Goal: Find specific page/section: Find specific page/section

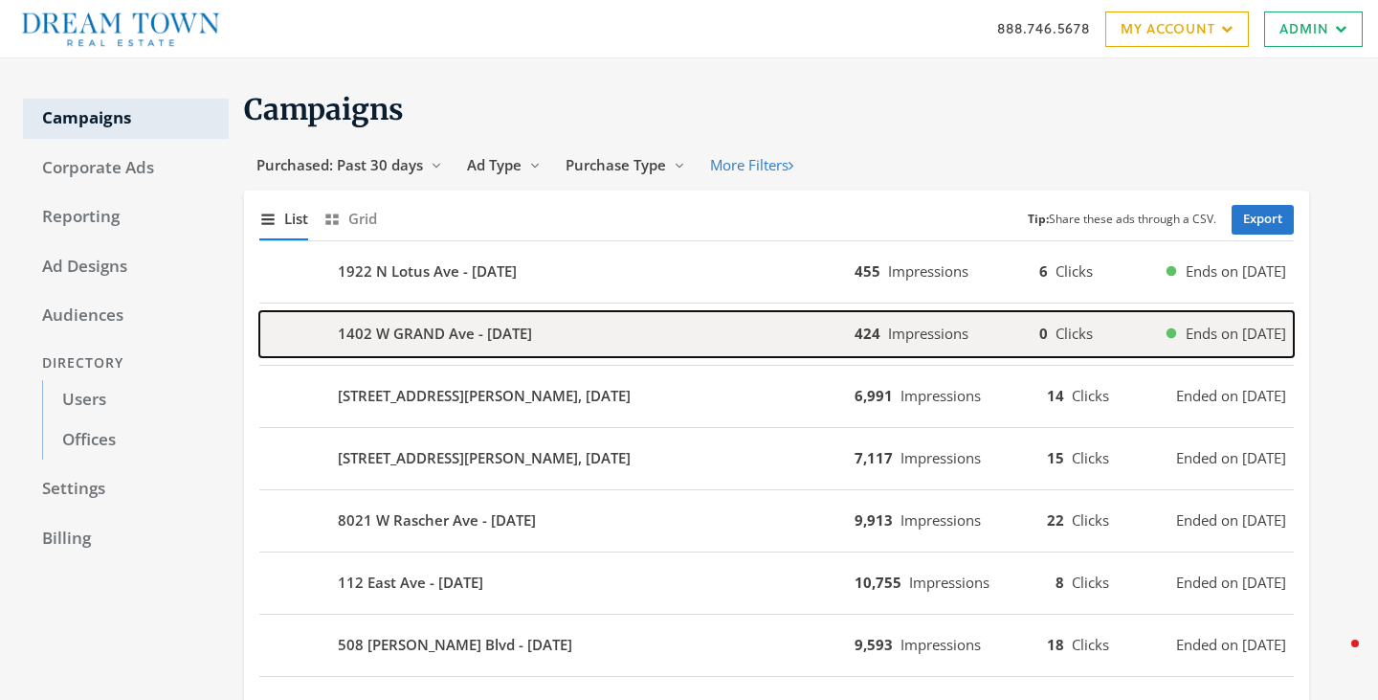
click at [661, 352] on div "1402 W GRAND Ave - 2025-08-14" at bounding box center [556, 334] width 595 height 46
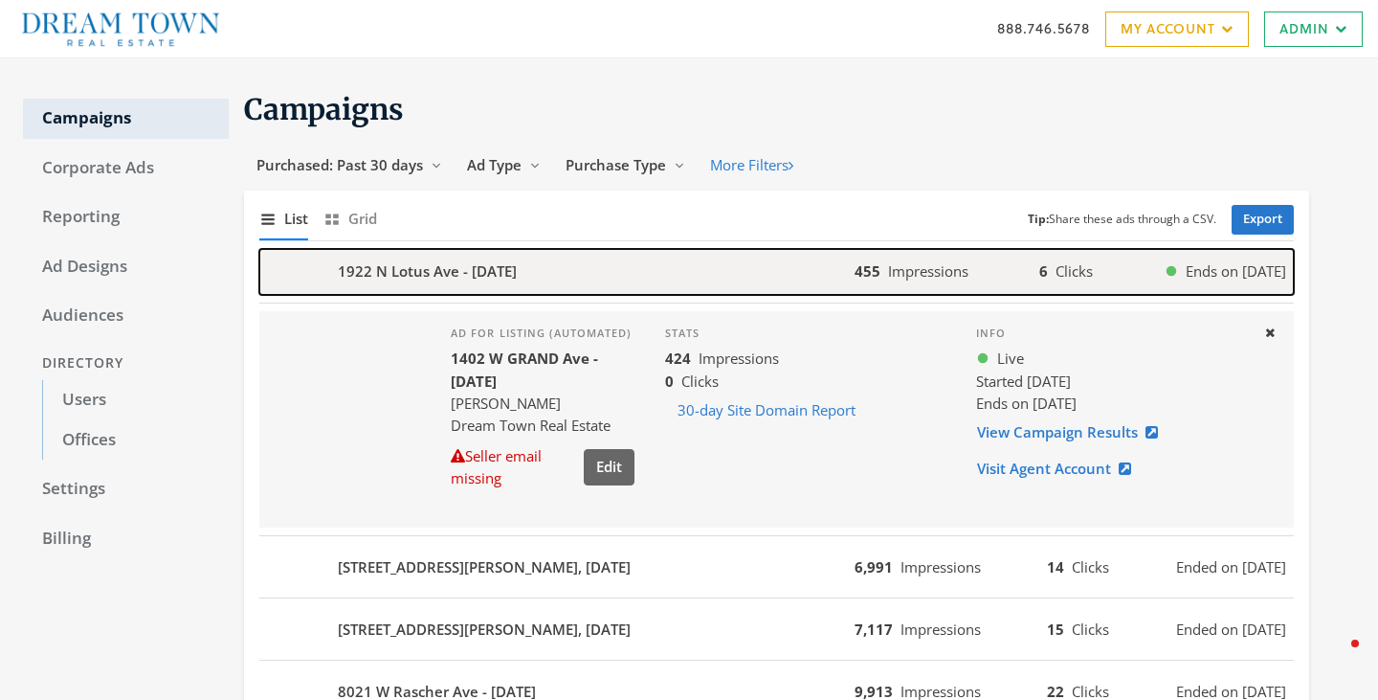
click at [620, 260] on div "1922 N Lotus Ave - 2025-08-14" at bounding box center [556, 272] width 595 height 46
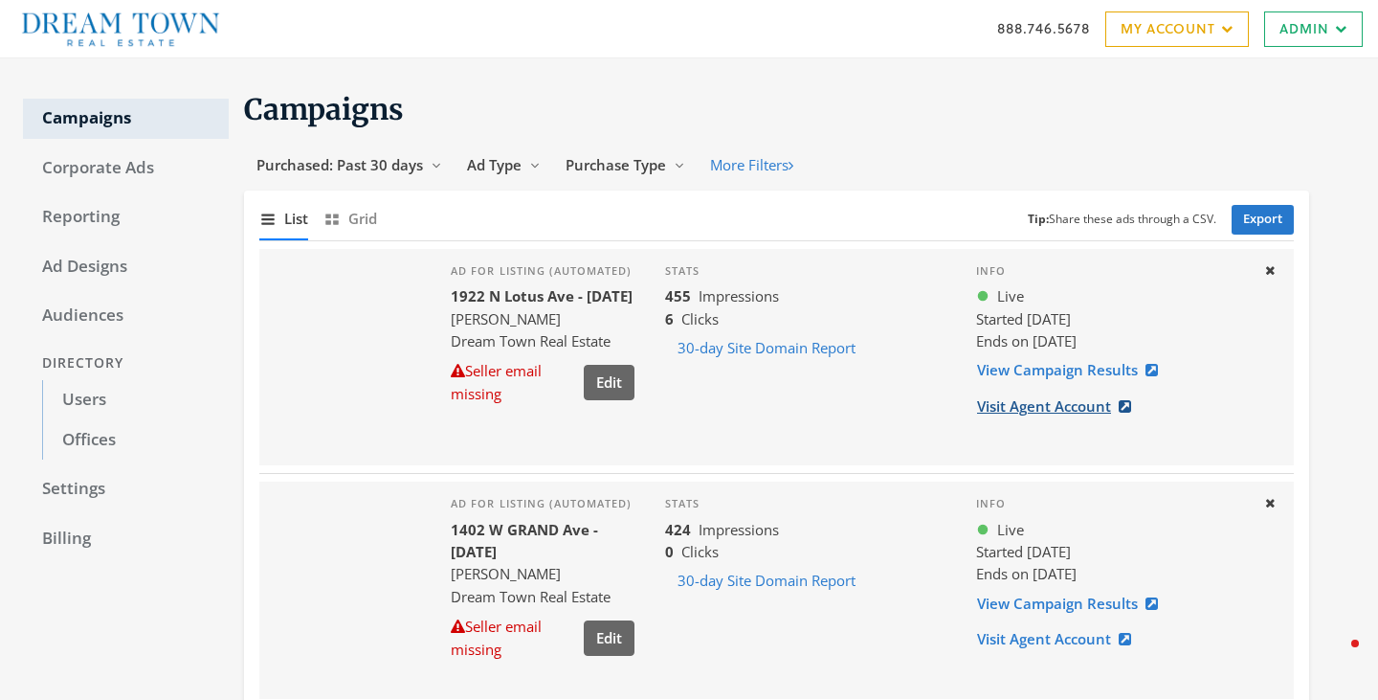
click at [1037, 405] on link "Visit Agent Account" at bounding box center [1060, 406] width 168 height 35
click at [95, 407] on link "Users" at bounding box center [135, 400] width 187 height 40
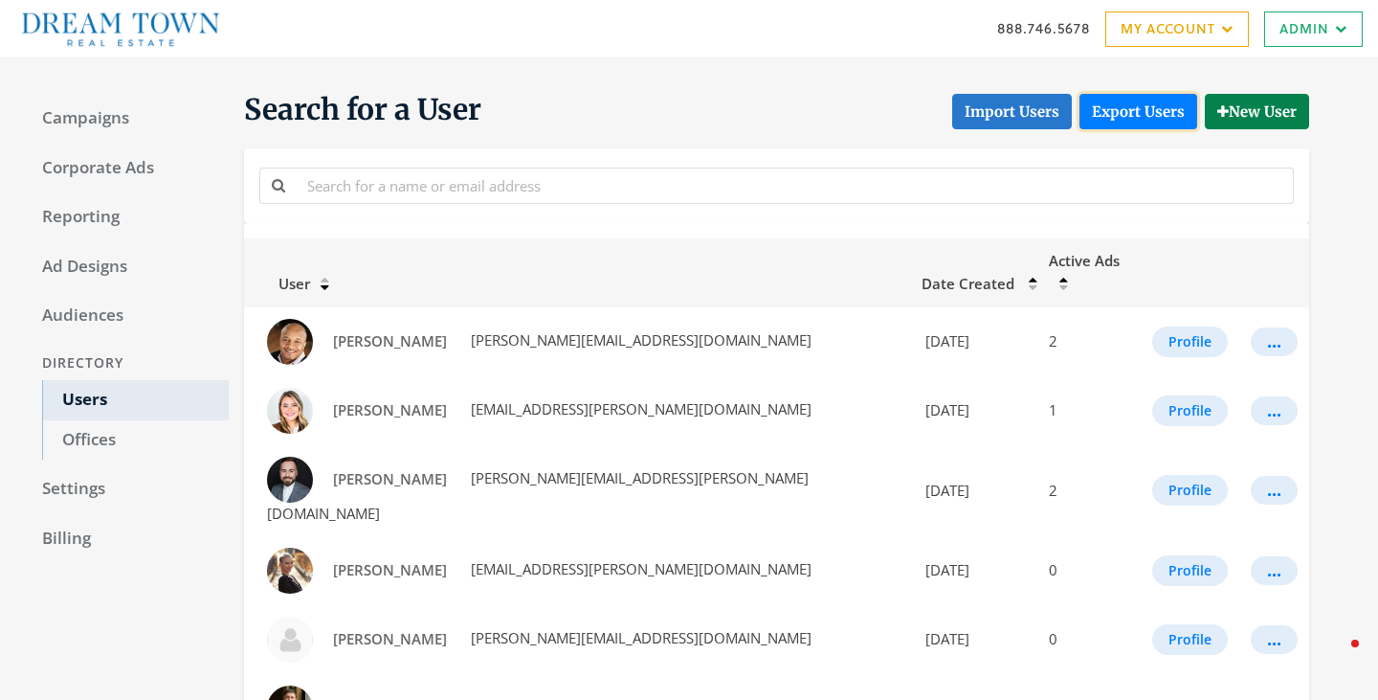
click at [1139, 115] on link "Export Users" at bounding box center [1139, 111] width 118 height 35
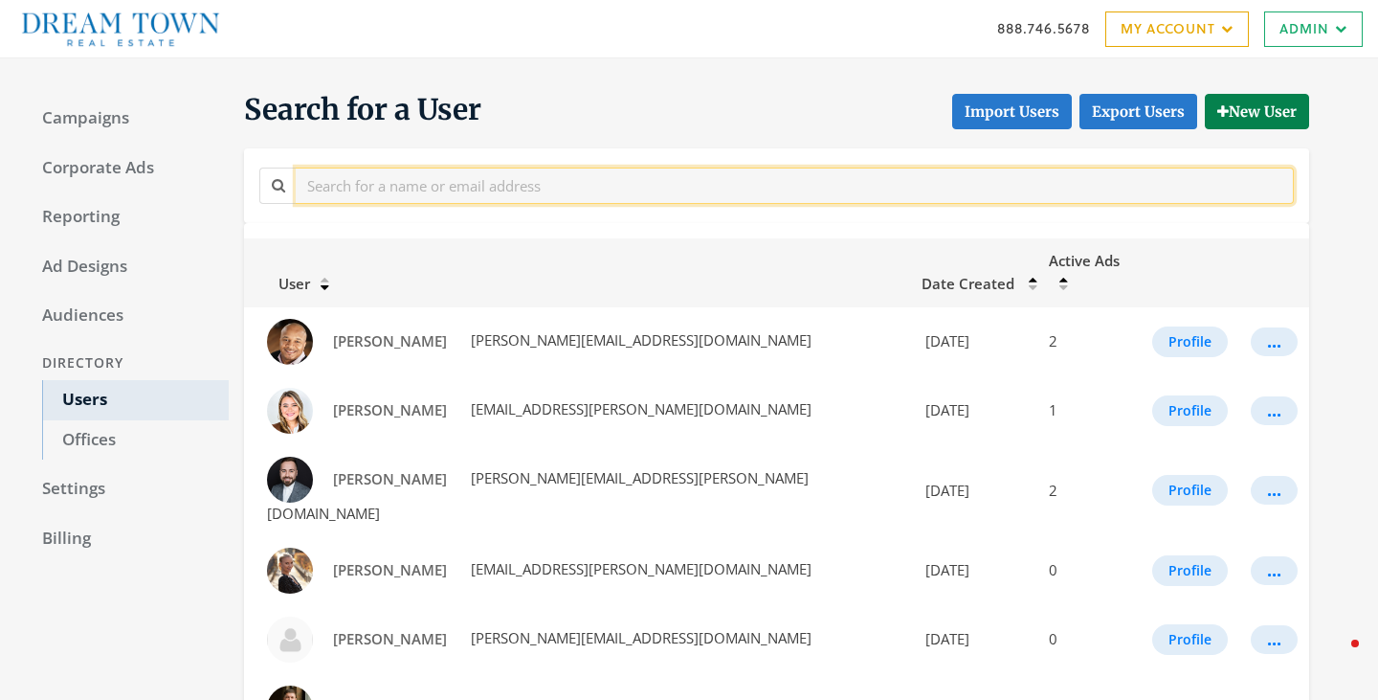
click at [464, 180] on input "text" at bounding box center [795, 185] width 998 height 35
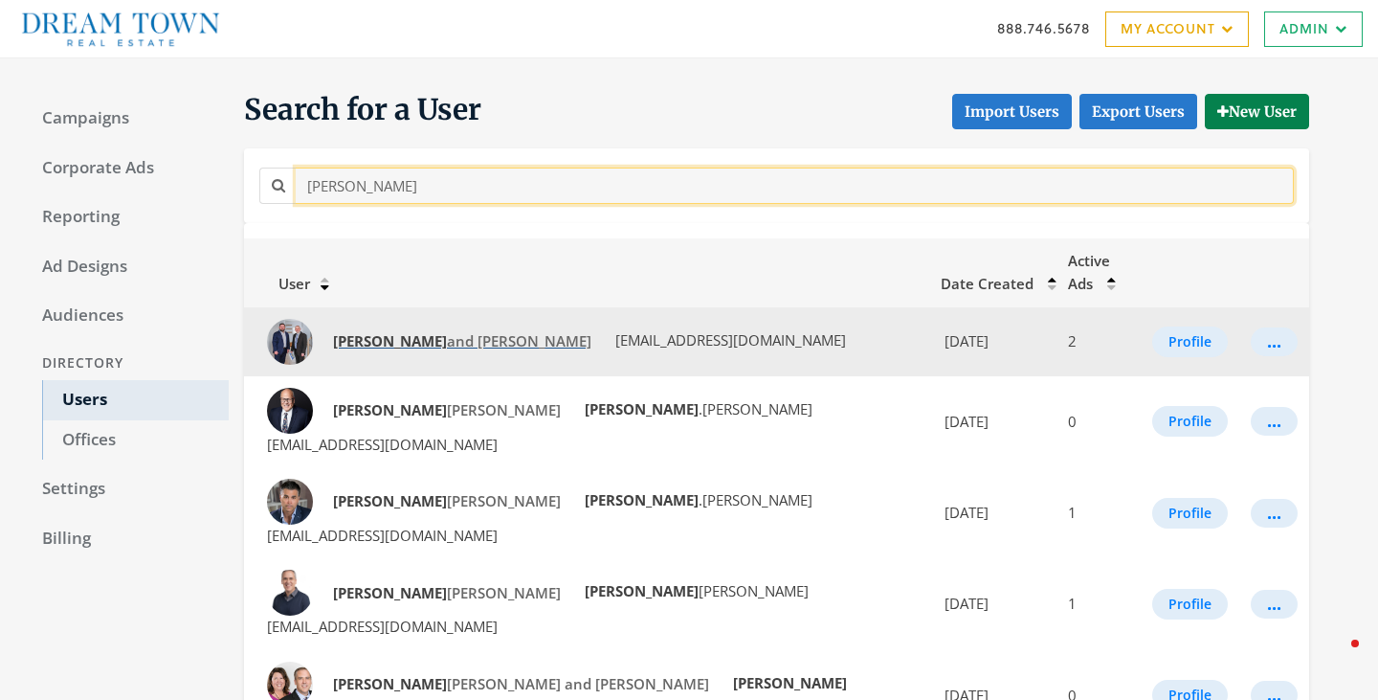
type input "[PERSON_NAME]"
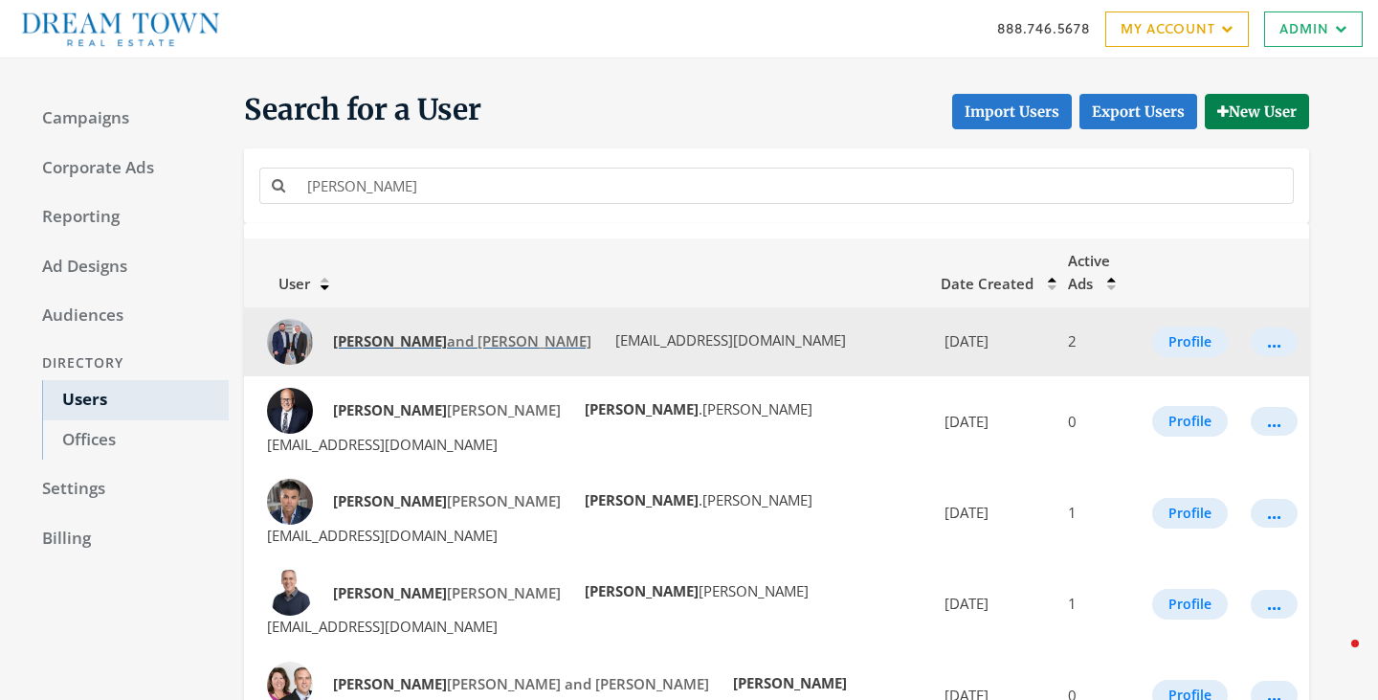
click at [428, 331] on span "[PERSON_NAME] and [PERSON_NAME]" at bounding box center [462, 340] width 258 height 19
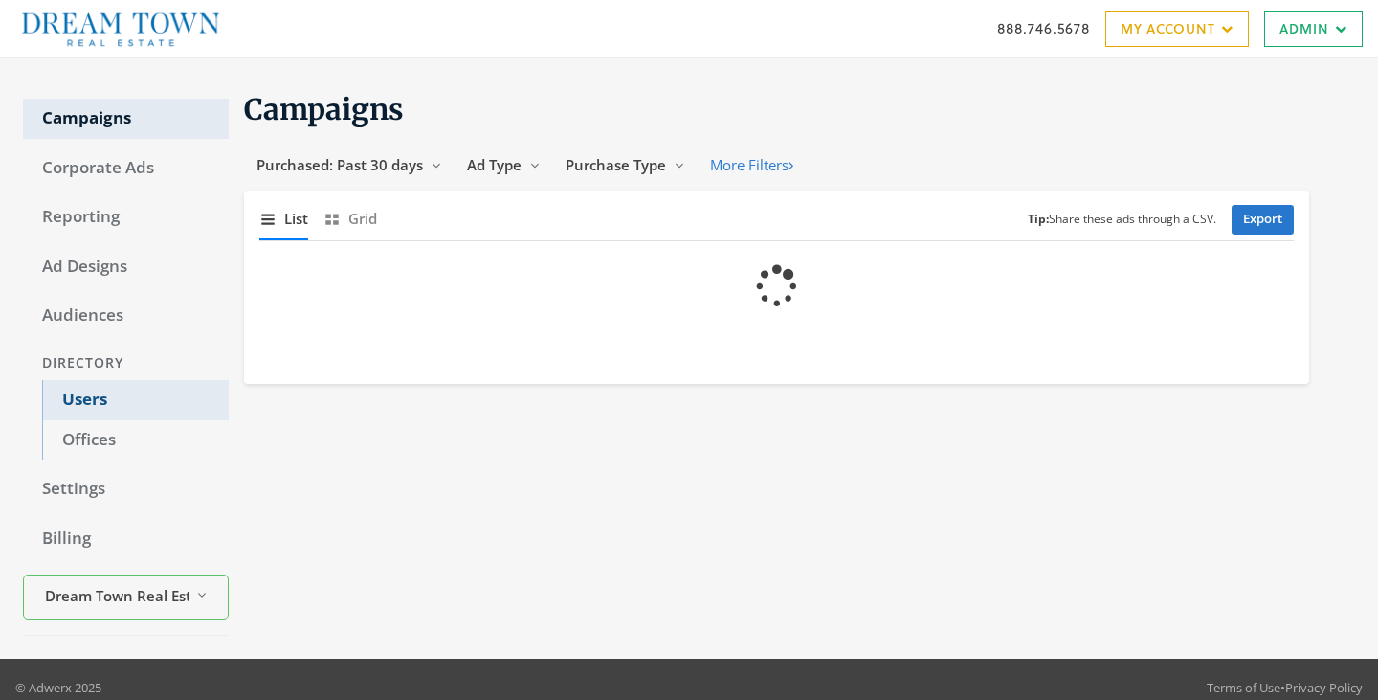
click at [94, 396] on link "Users" at bounding box center [135, 400] width 187 height 40
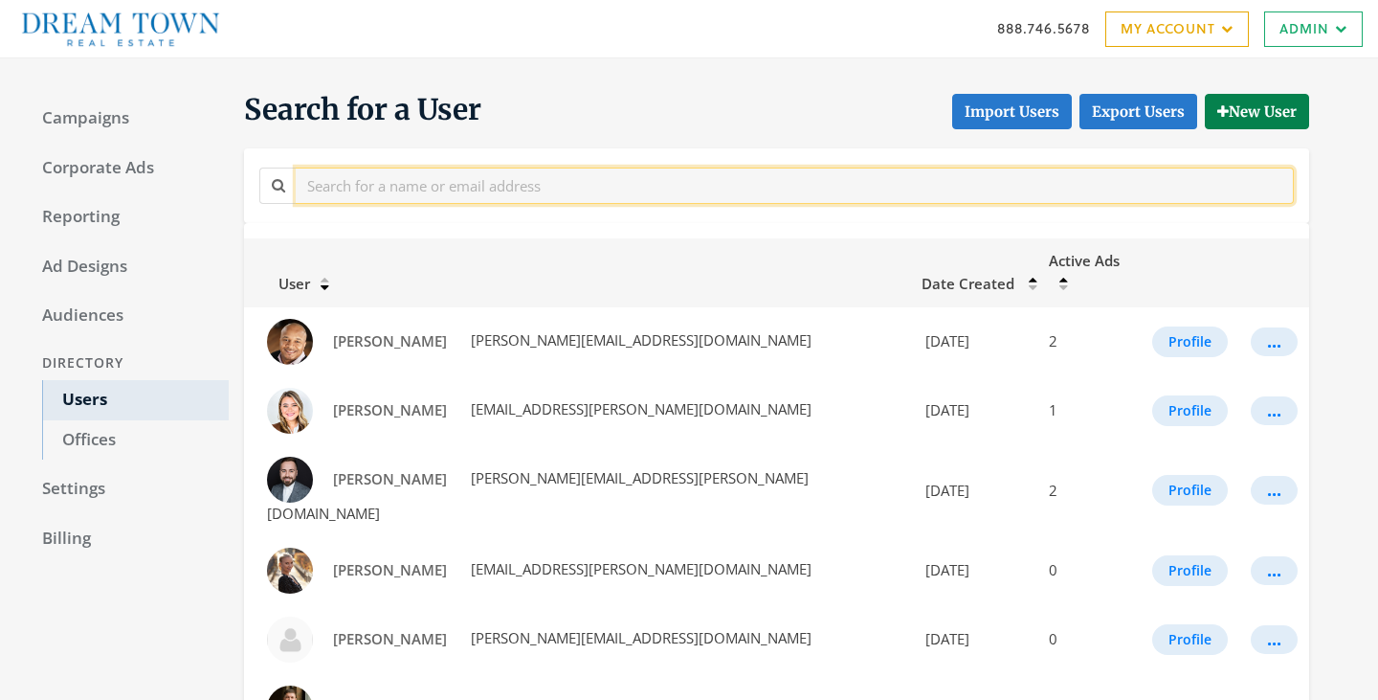
click at [456, 184] on input "text" at bounding box center [795, 185] width 998 height 35
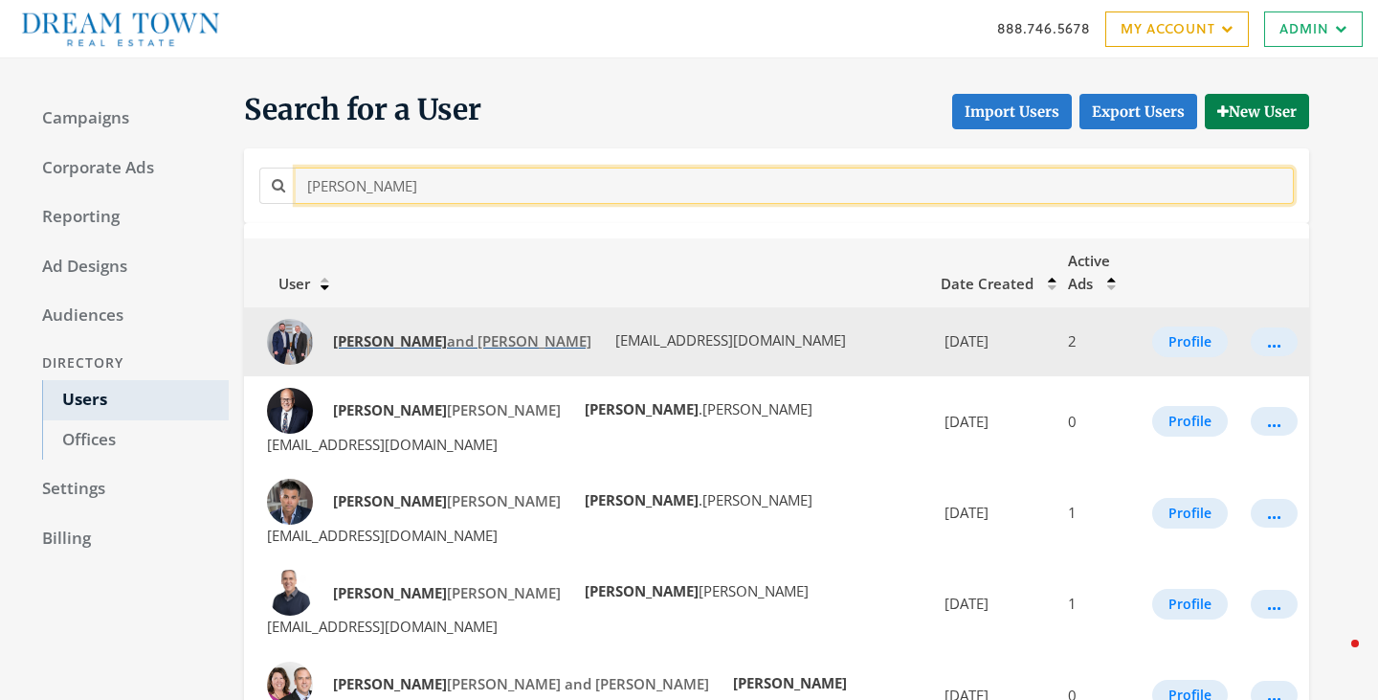
type input "[PERSON_NAME]"
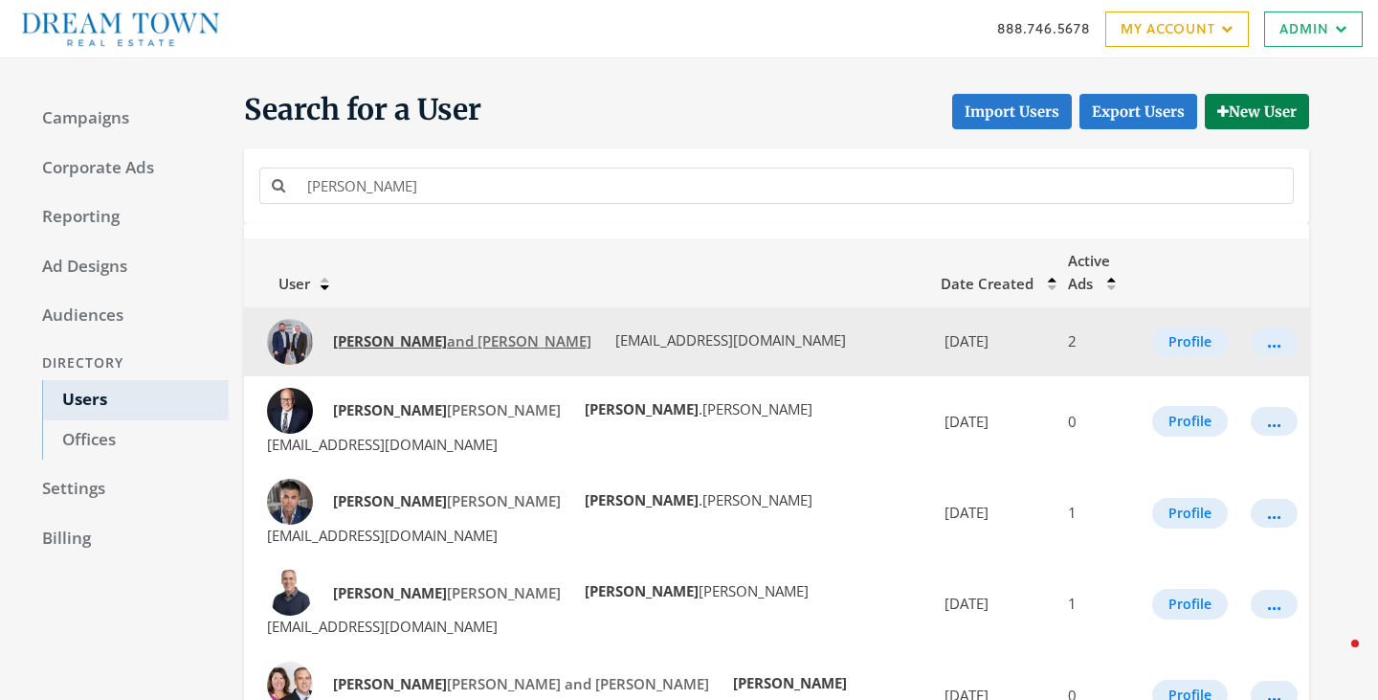
click at [420, 331] on span "[PERSON_NAME] and [PERSON_NAME]" at bounding box center [462, 340] width 258 height 19
